Goal: Task Accomplishment & Management: Manage account settings

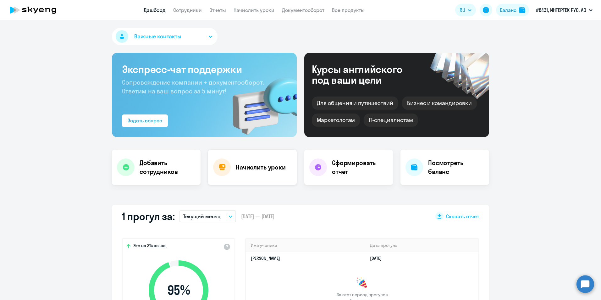
click at [247, 165] on h4 "Начислить уроки" at bounding box center [261, 167] width 50 height 9
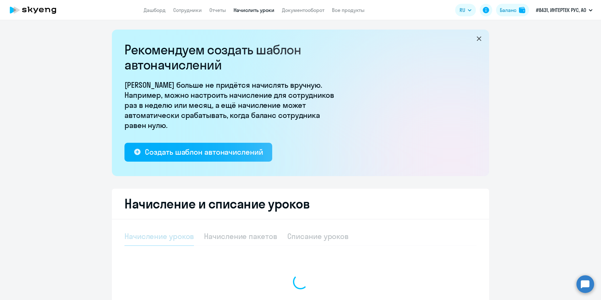
select select "10"
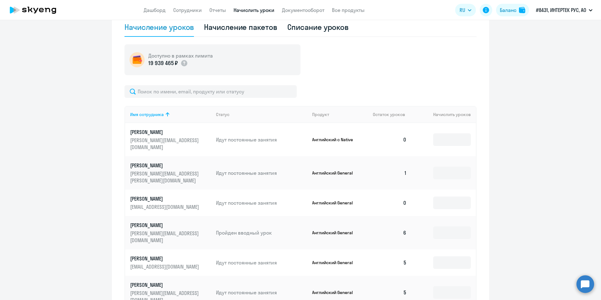
scroll to position [220, 0]
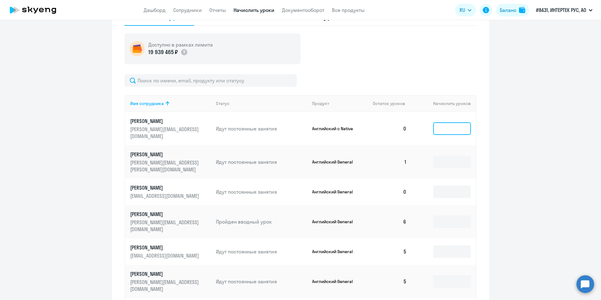
click at [445, 125] on input at bounding box center [452, 128] width 38 height 13
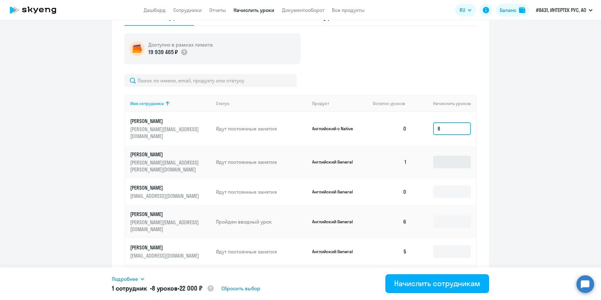
type input "8"
click at [450, 156] on input at bounding box center [452, 162] width 38 height 13
type input "8"
click at [442, 186] on input at bounding box center [452, 192] width 38 height 13
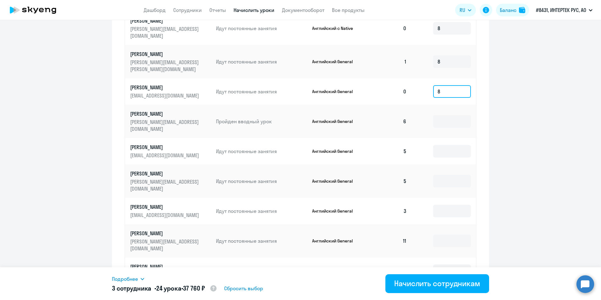
scroll to position [323, 0]
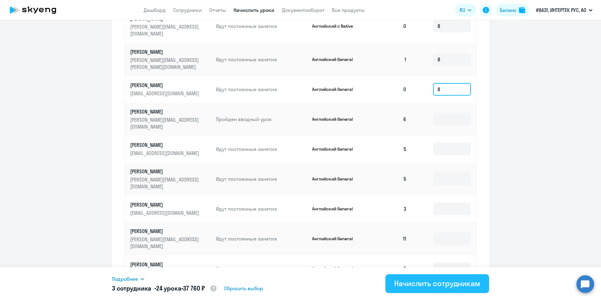
type input "8"
click at [428, 280] on div "Начислить сотрудникам" at bounding box center [437, 283] width 86 height 10
